Goal: Task Accomplishment & Management: Manage account settings

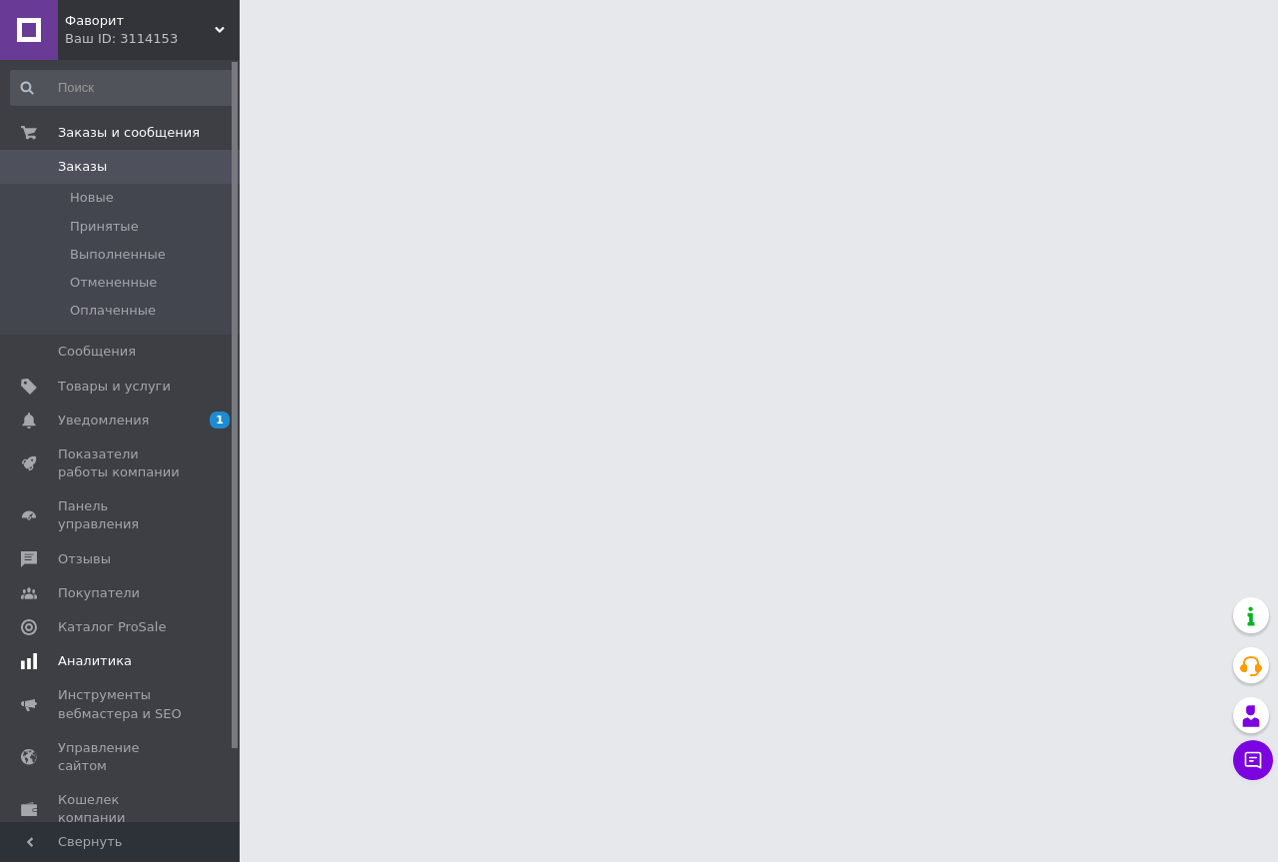
click at [167, 426] on span "Уведомления" at bounding box center [121, 420] width 127 height 18
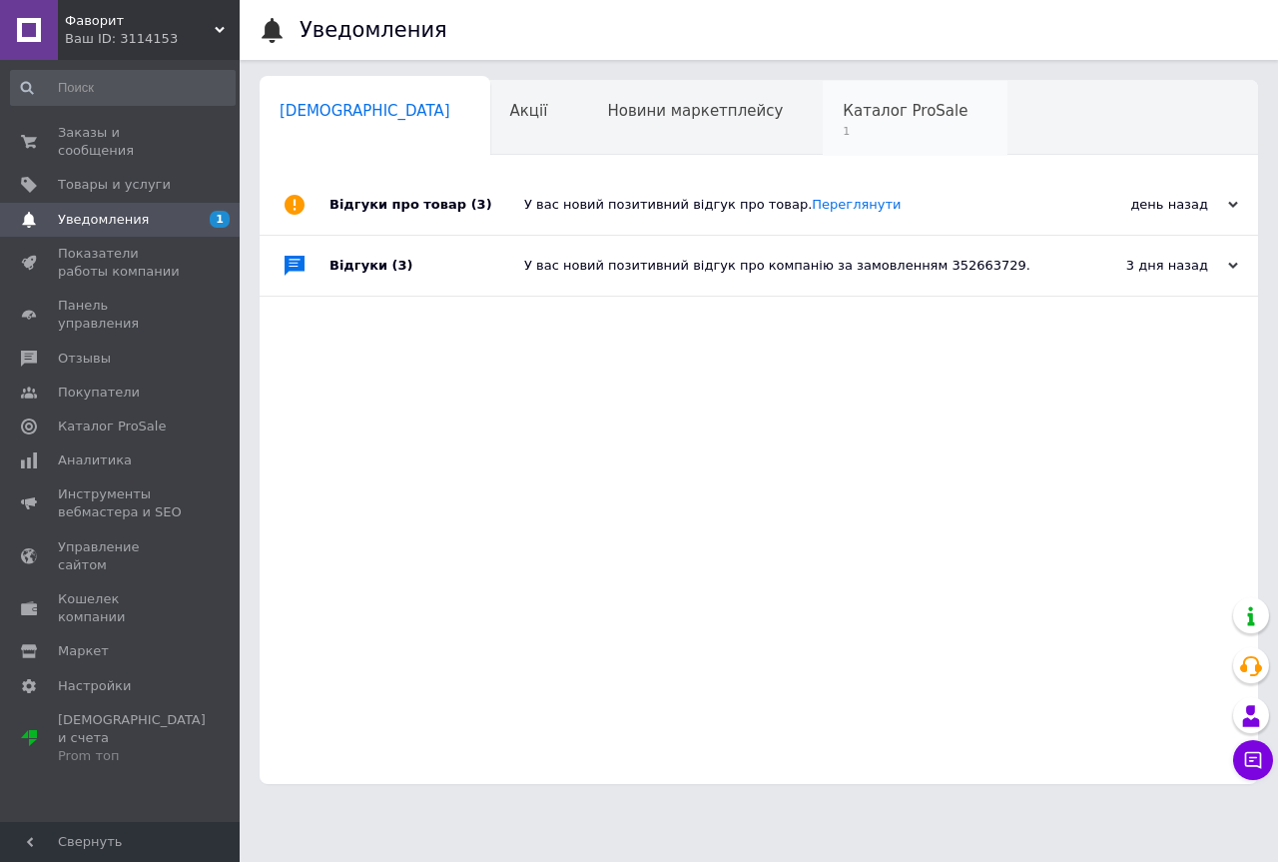
click at [823, 143] on div "Каталог ProSale 1" at bounding box center [915, 119] width 185 height 76
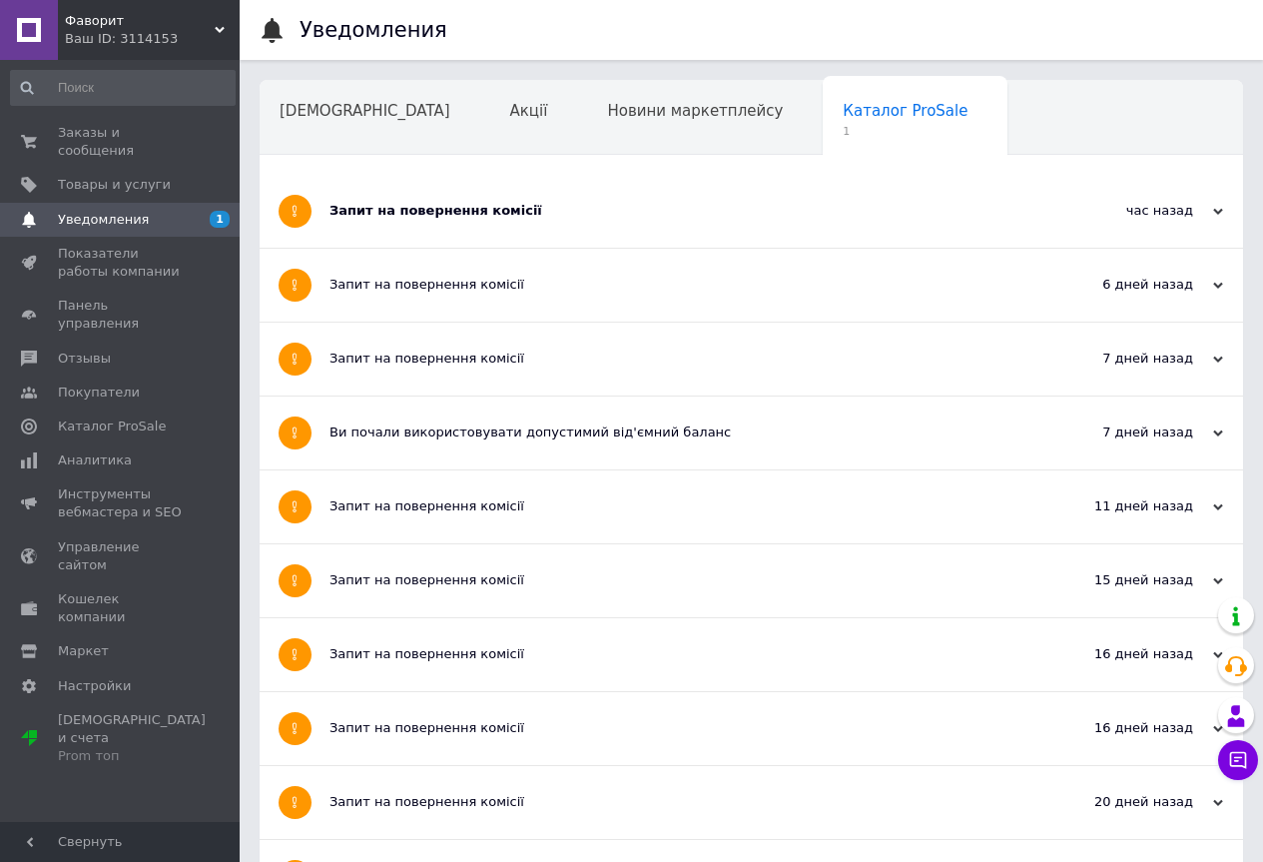
click at [759, 225] on div "Запит на повернення комісії" at bounding box center [676, 211] width 694 height 73
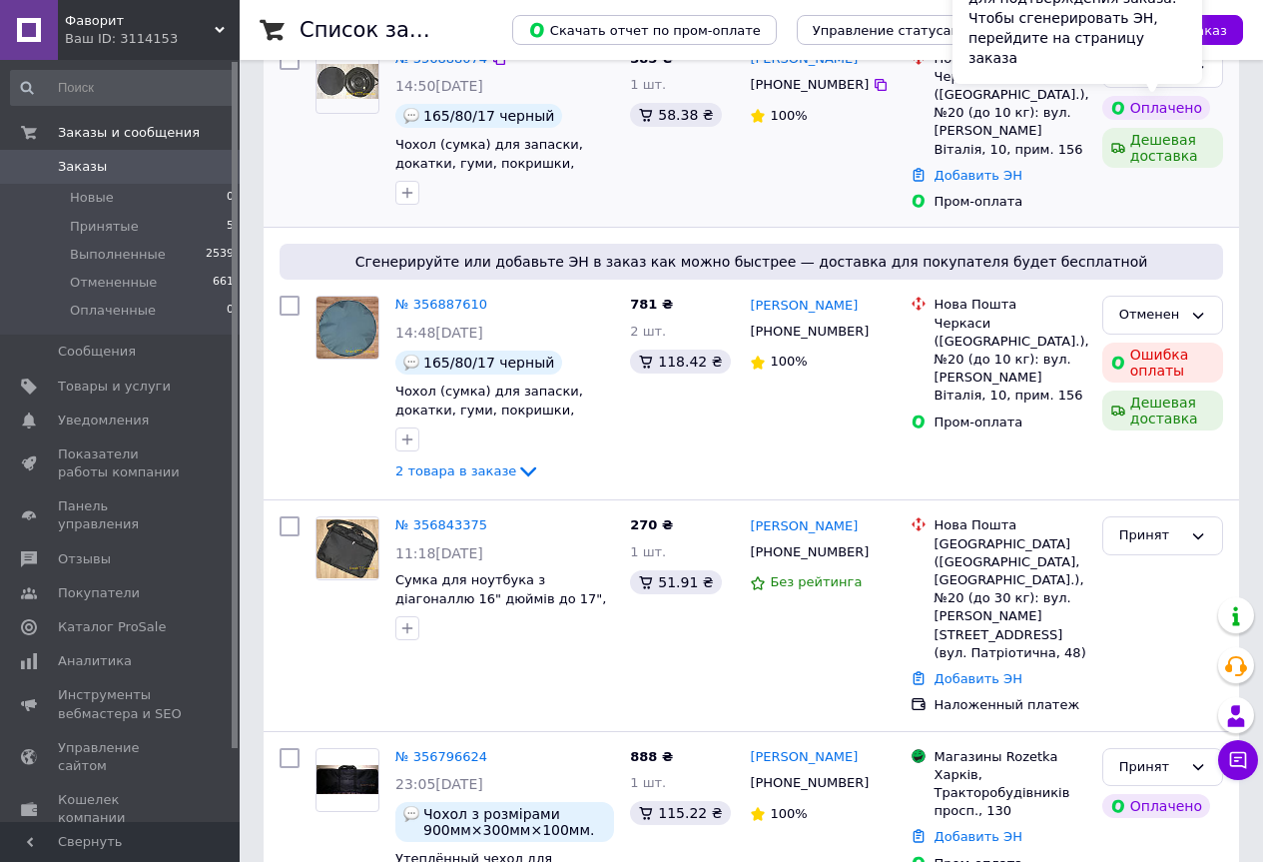
scroll to position [399, 0]
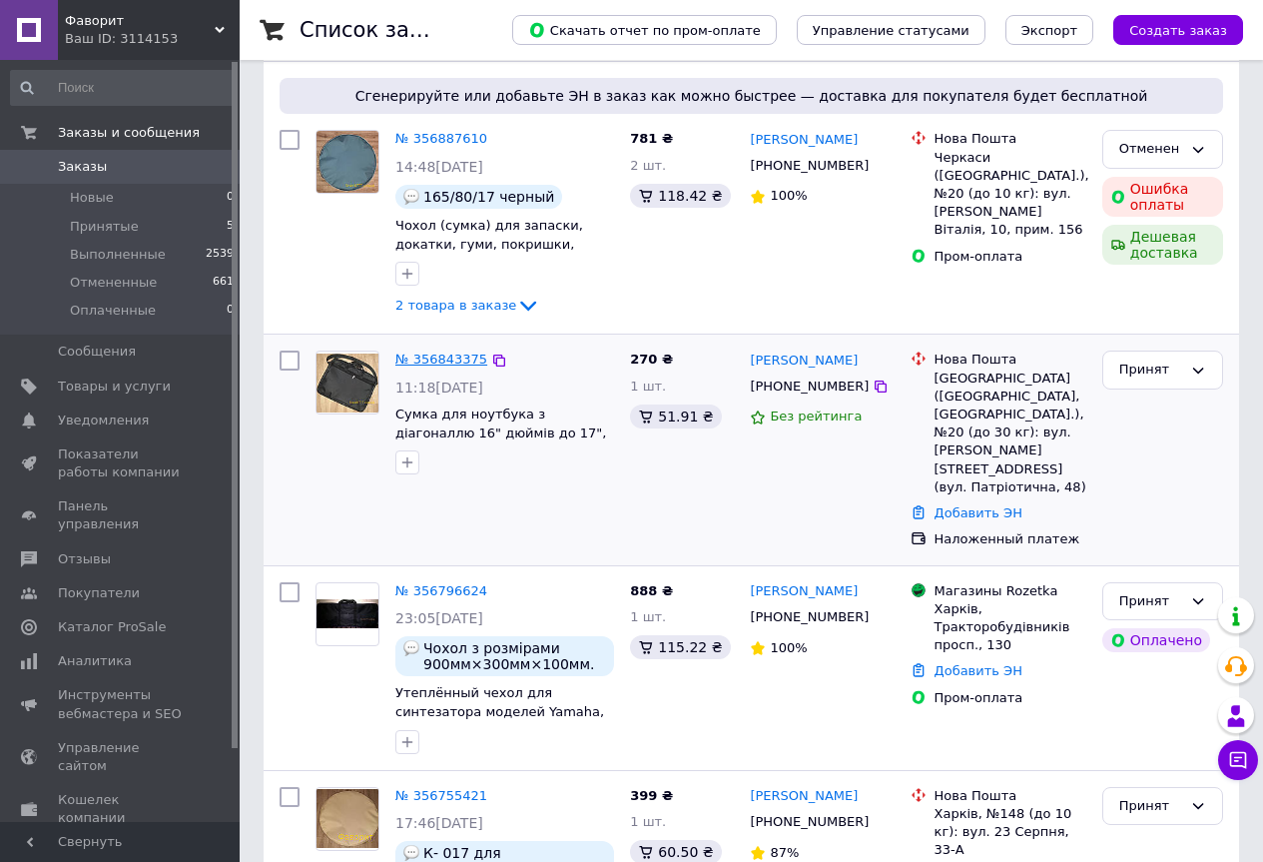
click at [440, 351] on link "№ 356843375" at bounding box center [441, 358] width 92 height 15
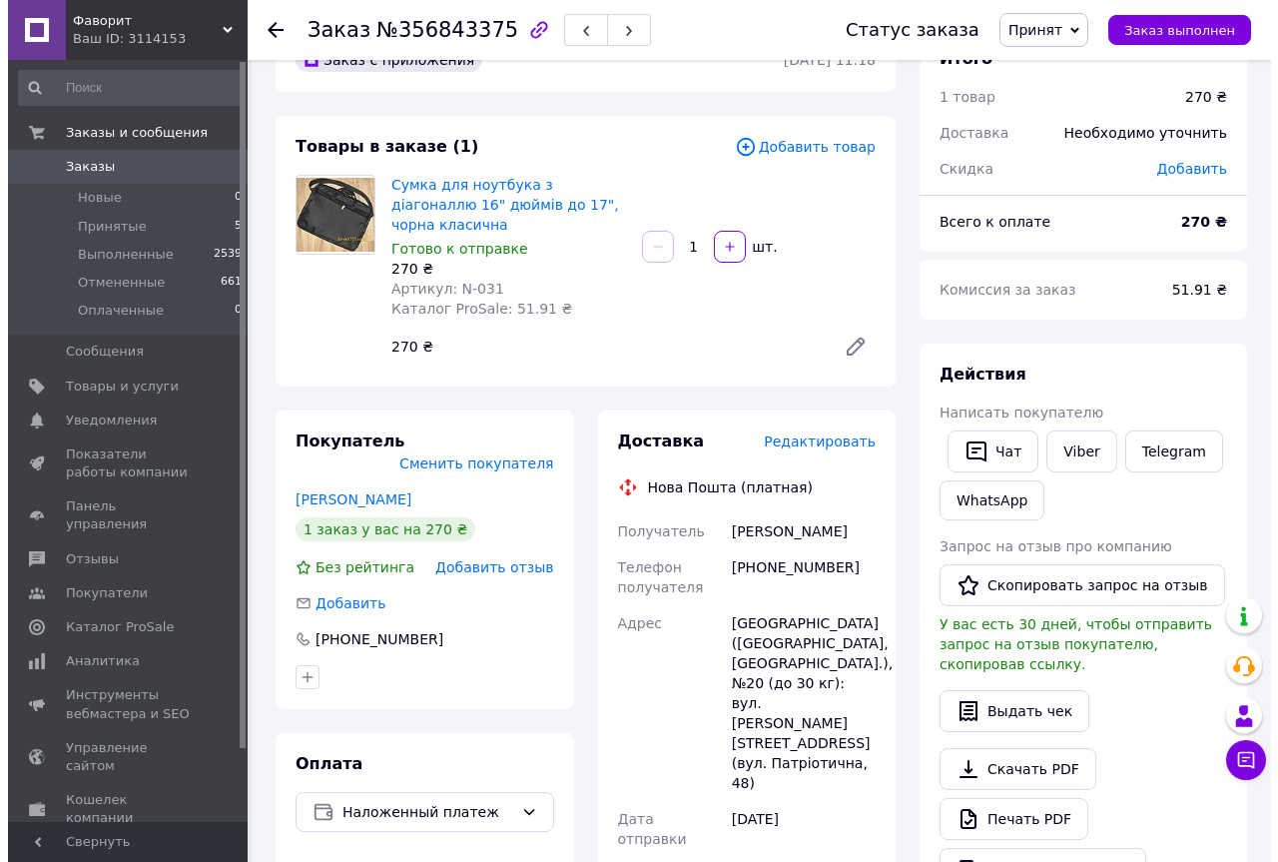
scroll to position [200, 0]
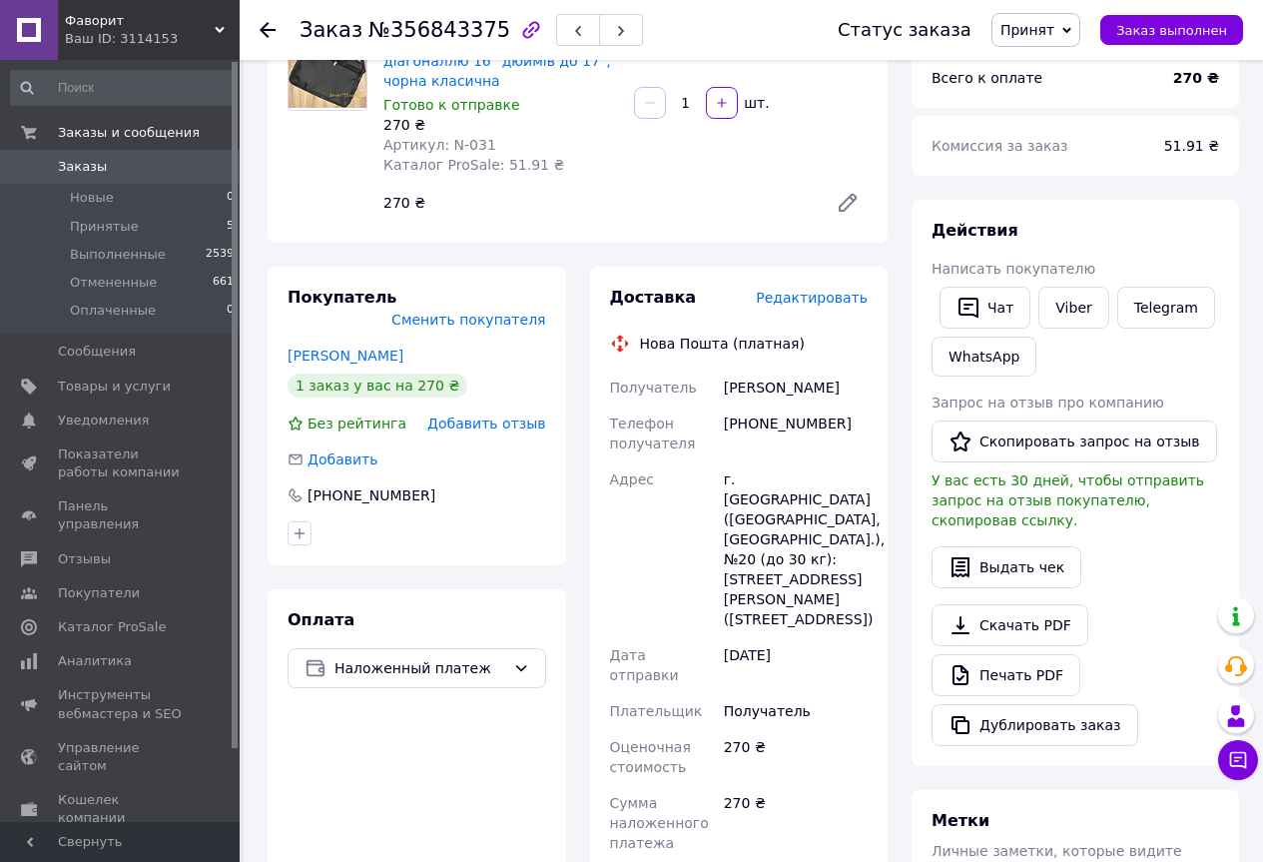
click at [853, 290] on span "Редактировать" at bounding box center [812, 298] width 112 height 16
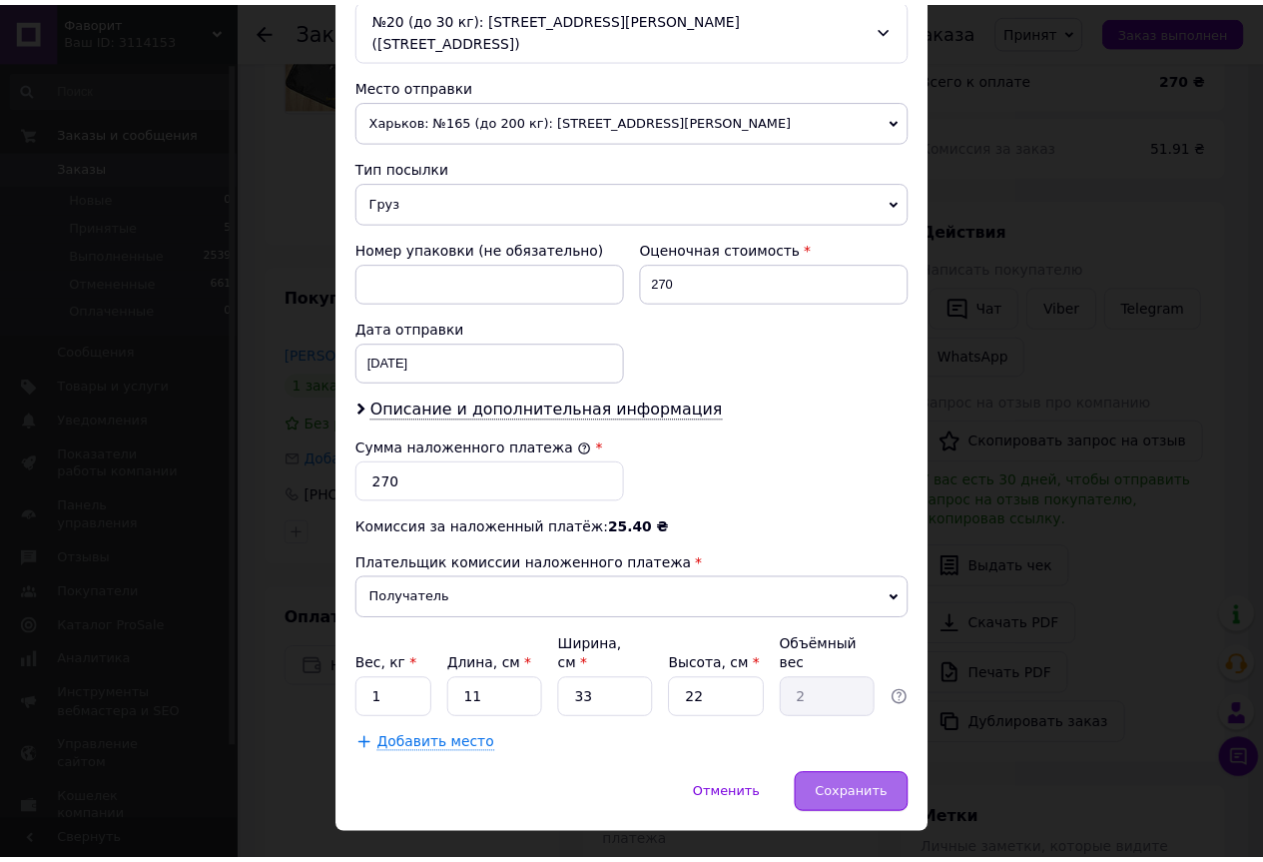
scroll to position [662, 0]
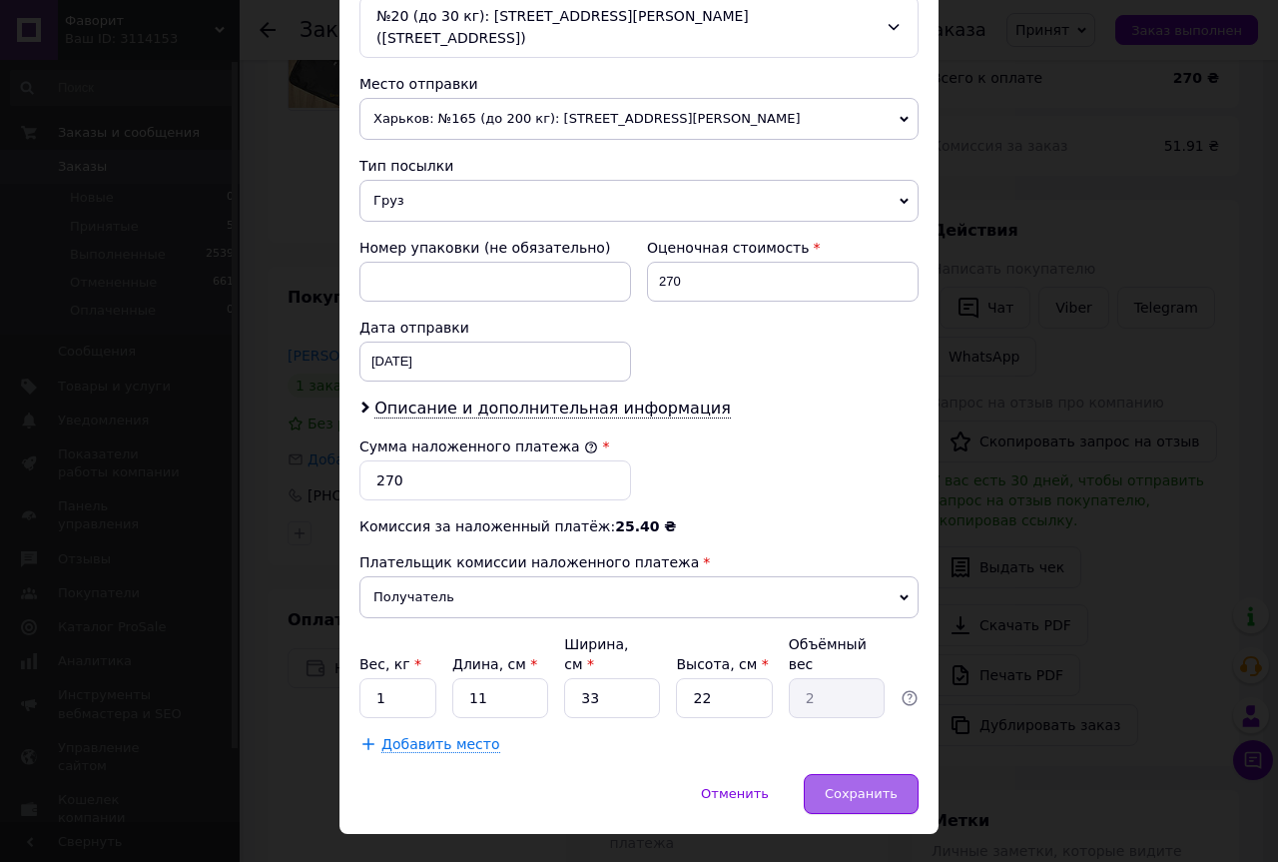
click at [837, 774] on div "Сохранить" at bounding box center [861, 794] width 115 height 40
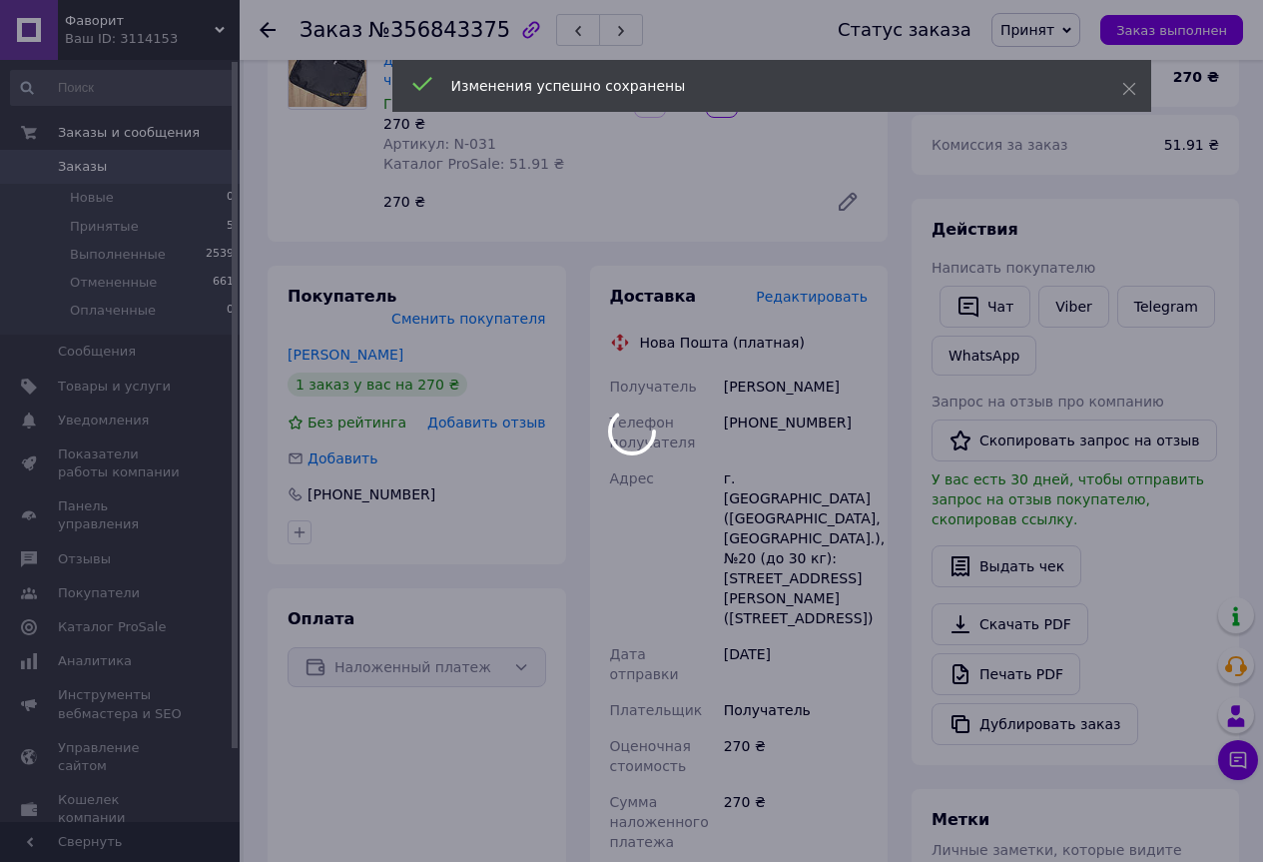
scroll to position [738, 0]
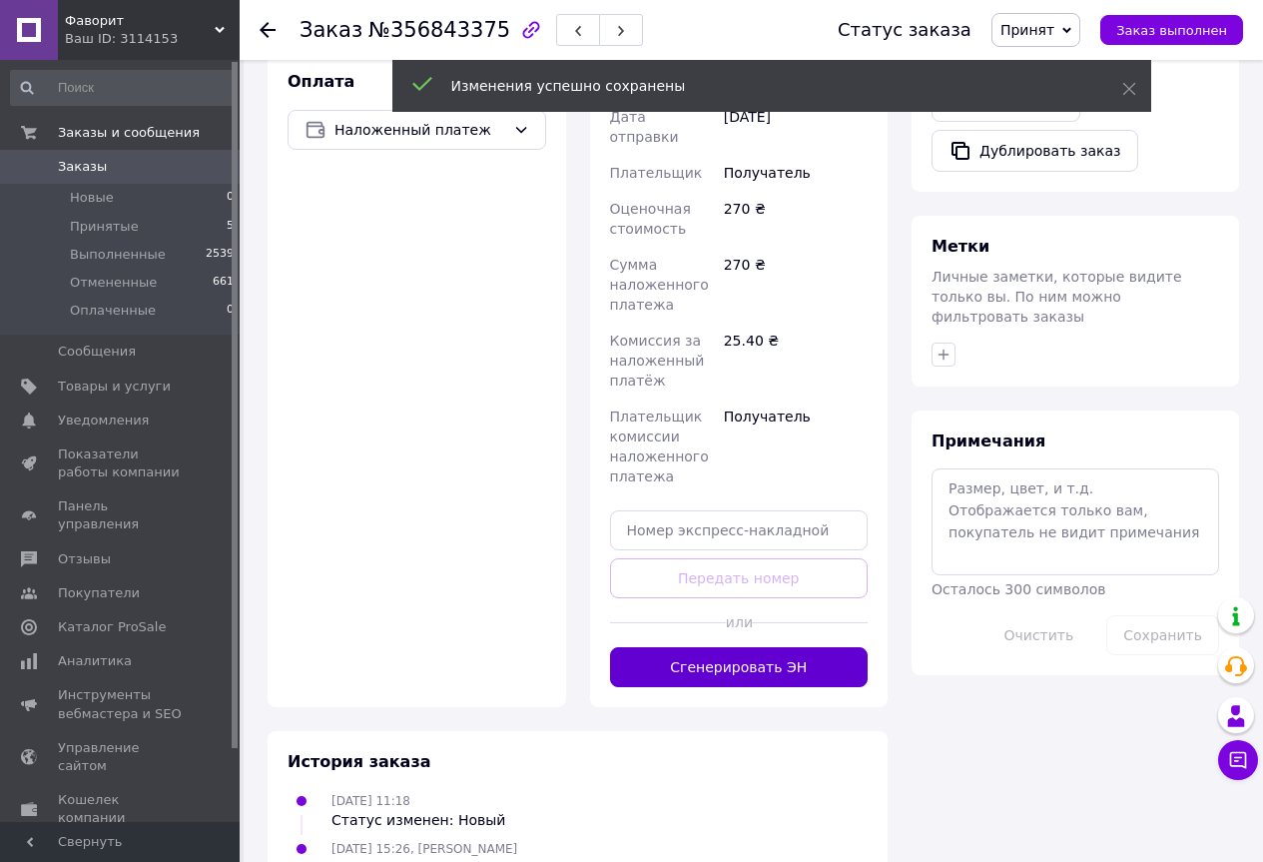
click at [772, 647] on button "Сгенерировать ЭН" at bounding box center [739, 667] width 259 height 40
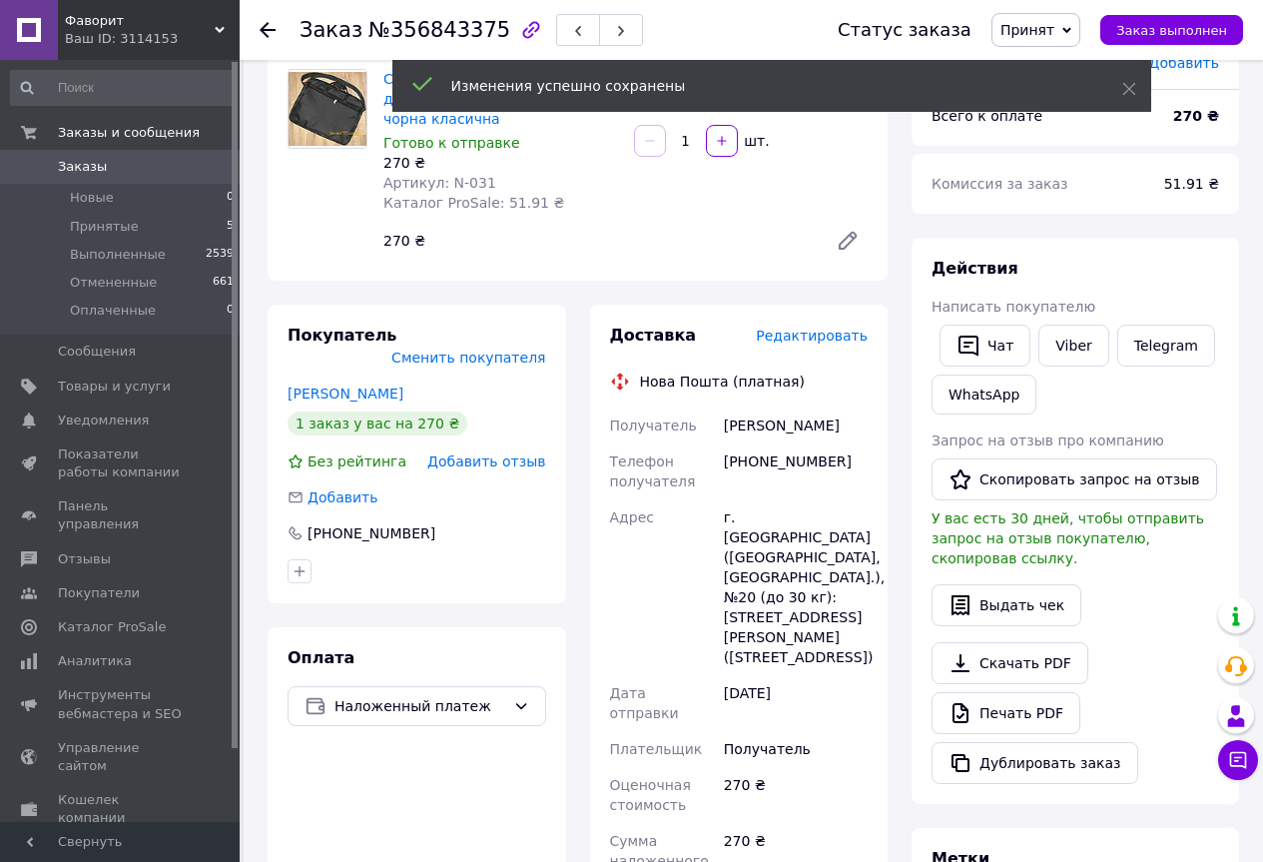
scroll to position [139, 0]
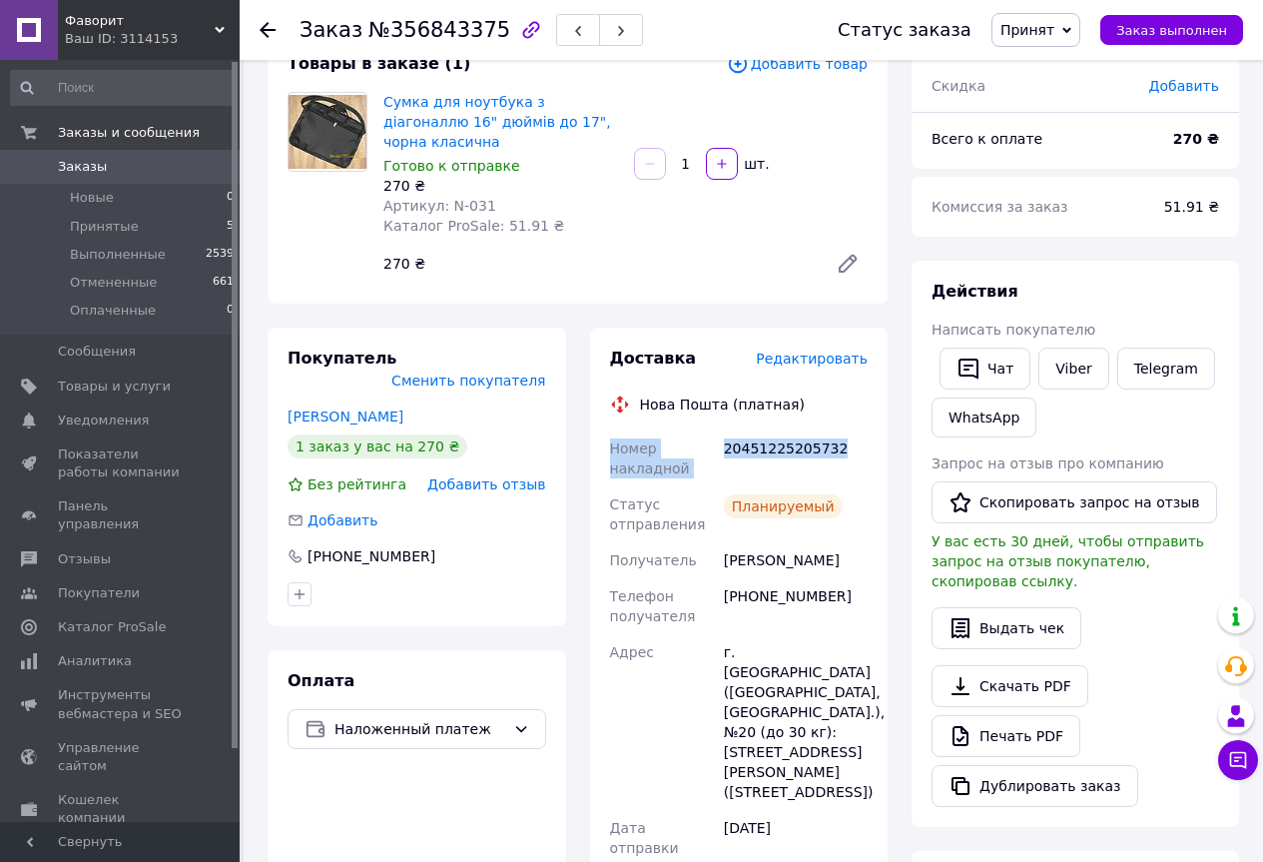
drag, startPoint x: 613, startPoint y: 428, endPoint x: 830, endPoint y: 436, distance: 216.8
click at [830, 436] on div "Номер накладной 20451225205732 Статус отправления Планируемый Получатель Куліні…" at bounding box center [739, 845] width 267 height 831
copy div "Номер накладной 20451225205732"
click at [1051, 375] on link "Viber" at bounding box center [1073, 368] width 70 height 42
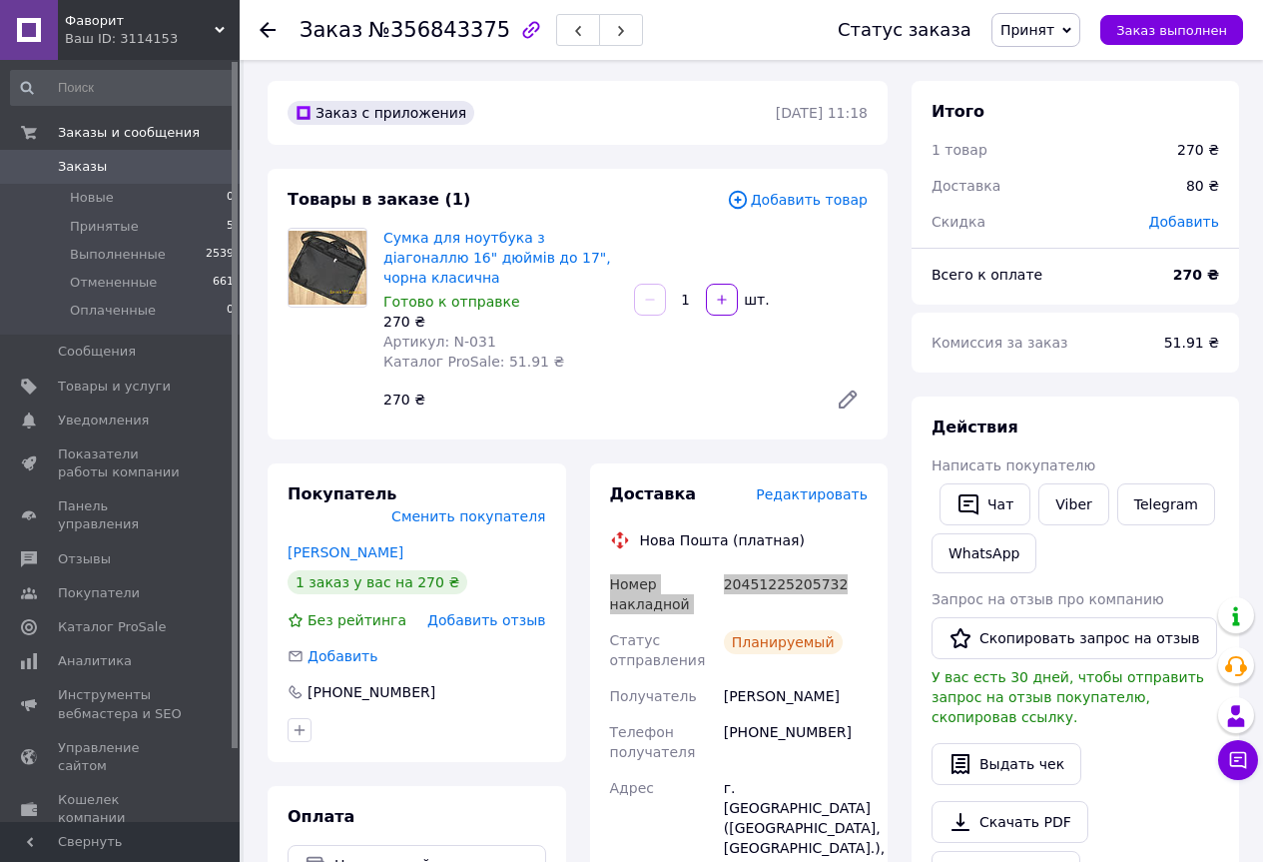
scroll to position [0, 0]
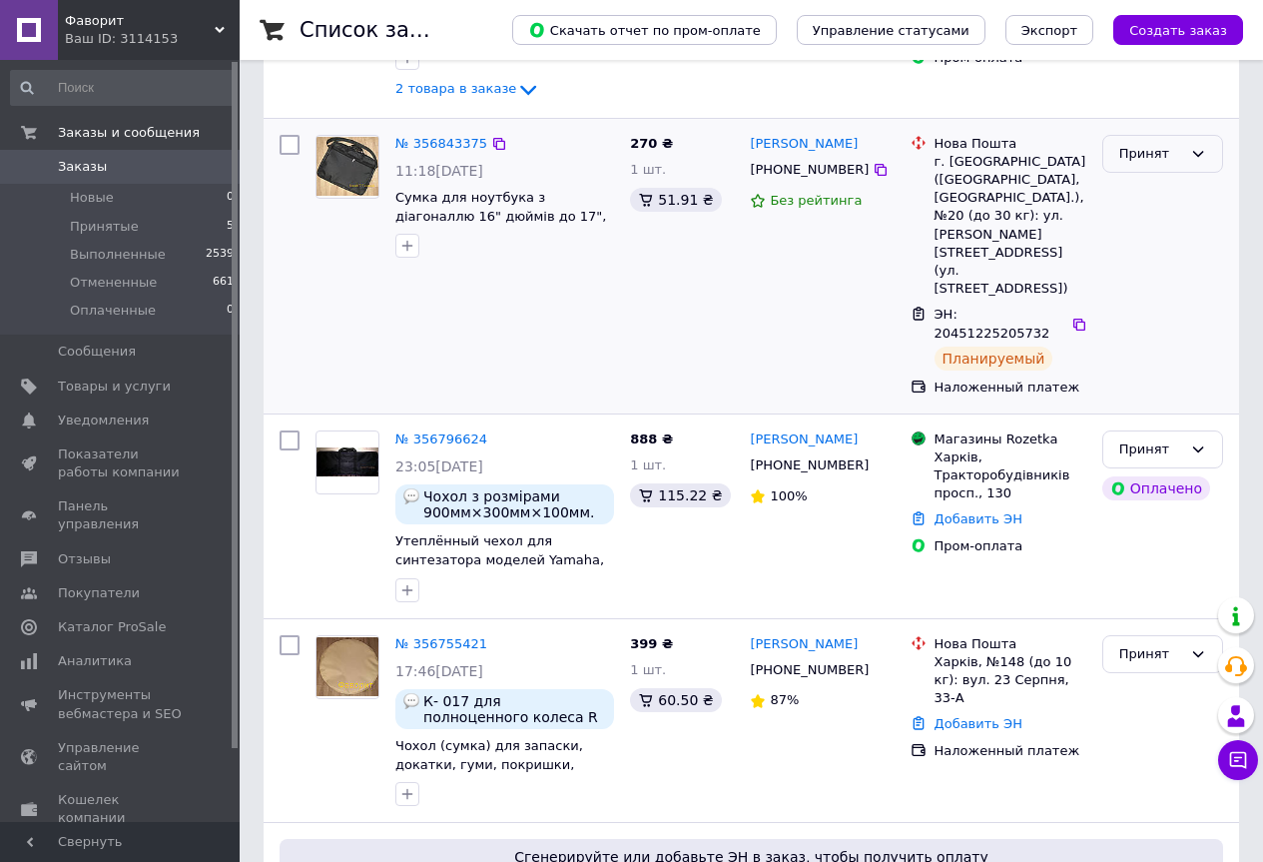
scroll to position [699, 0]
